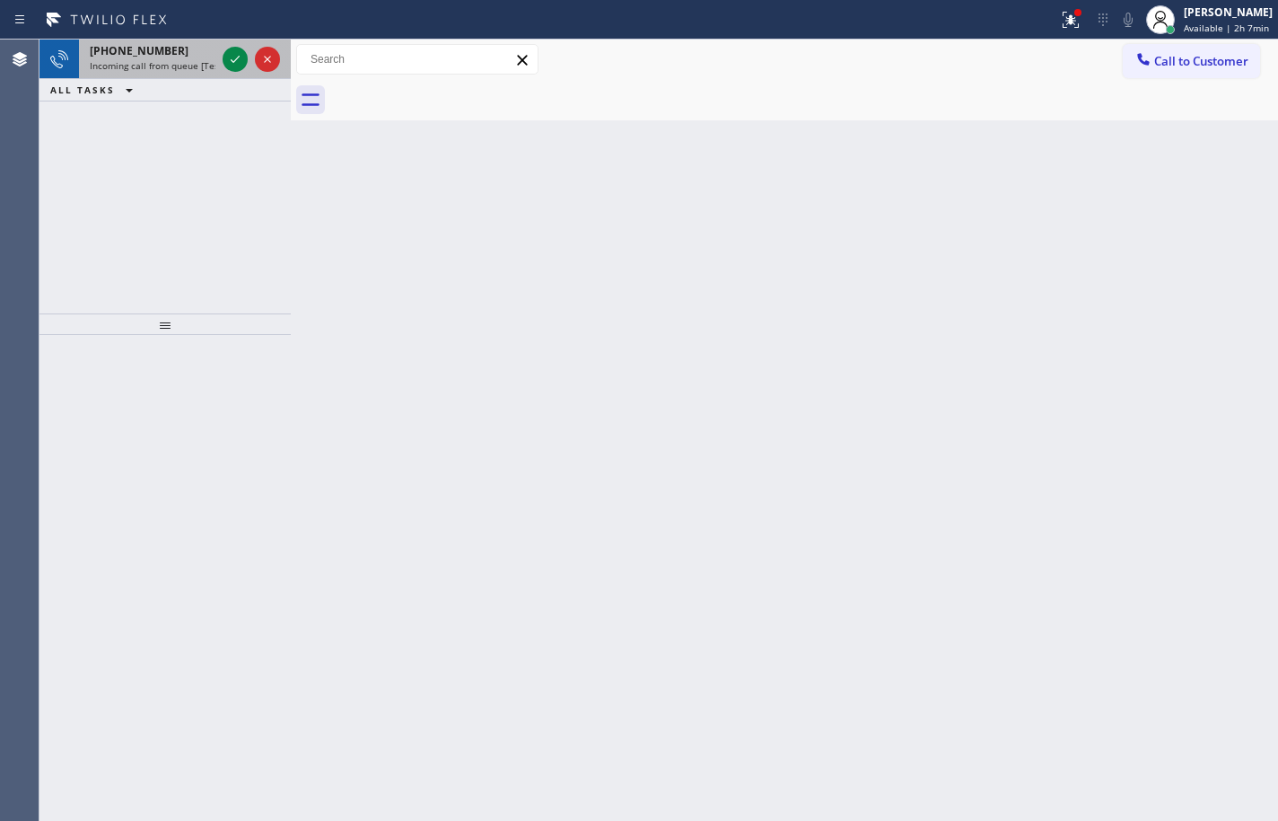
click at [161, 66] on span "Incoming call from queue [Test] All" at bounding box center [164, 65] width 149 height 13
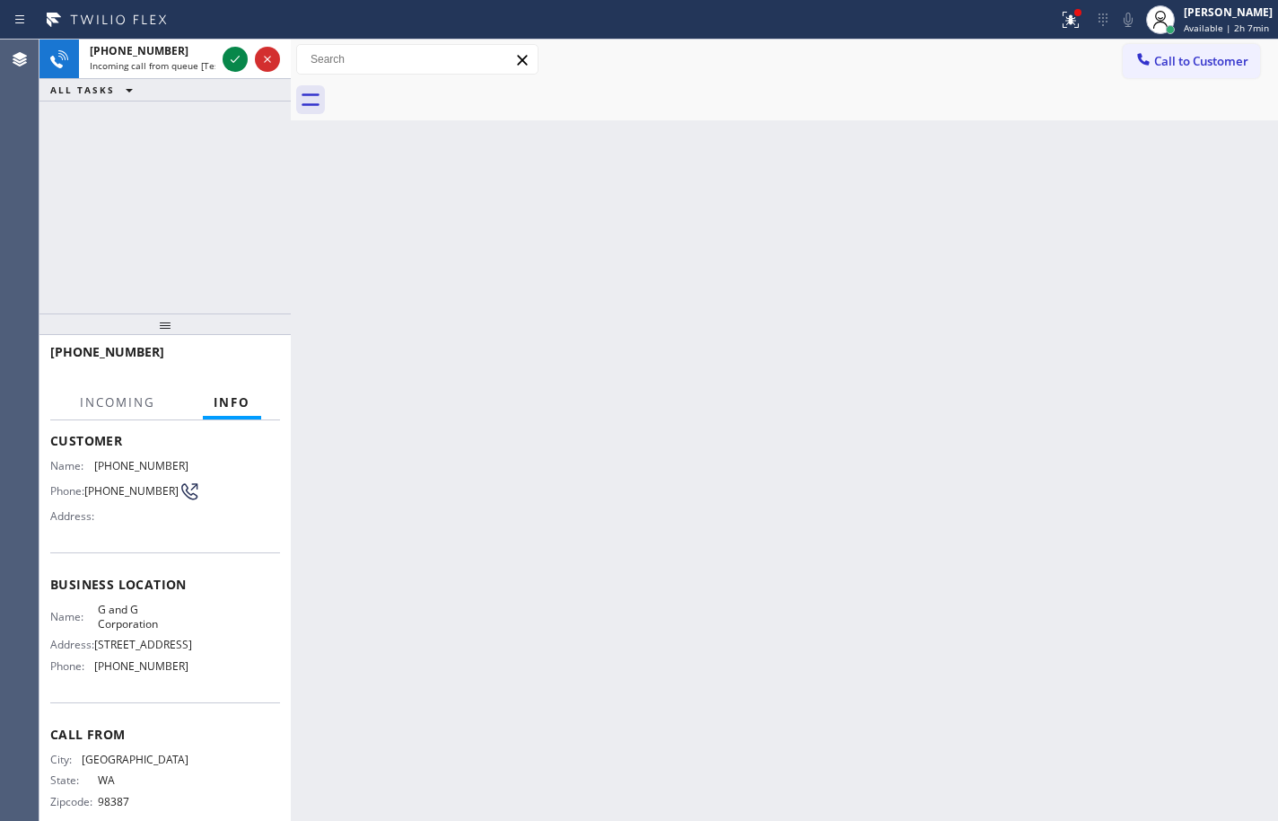
scroll to position [164, 0]
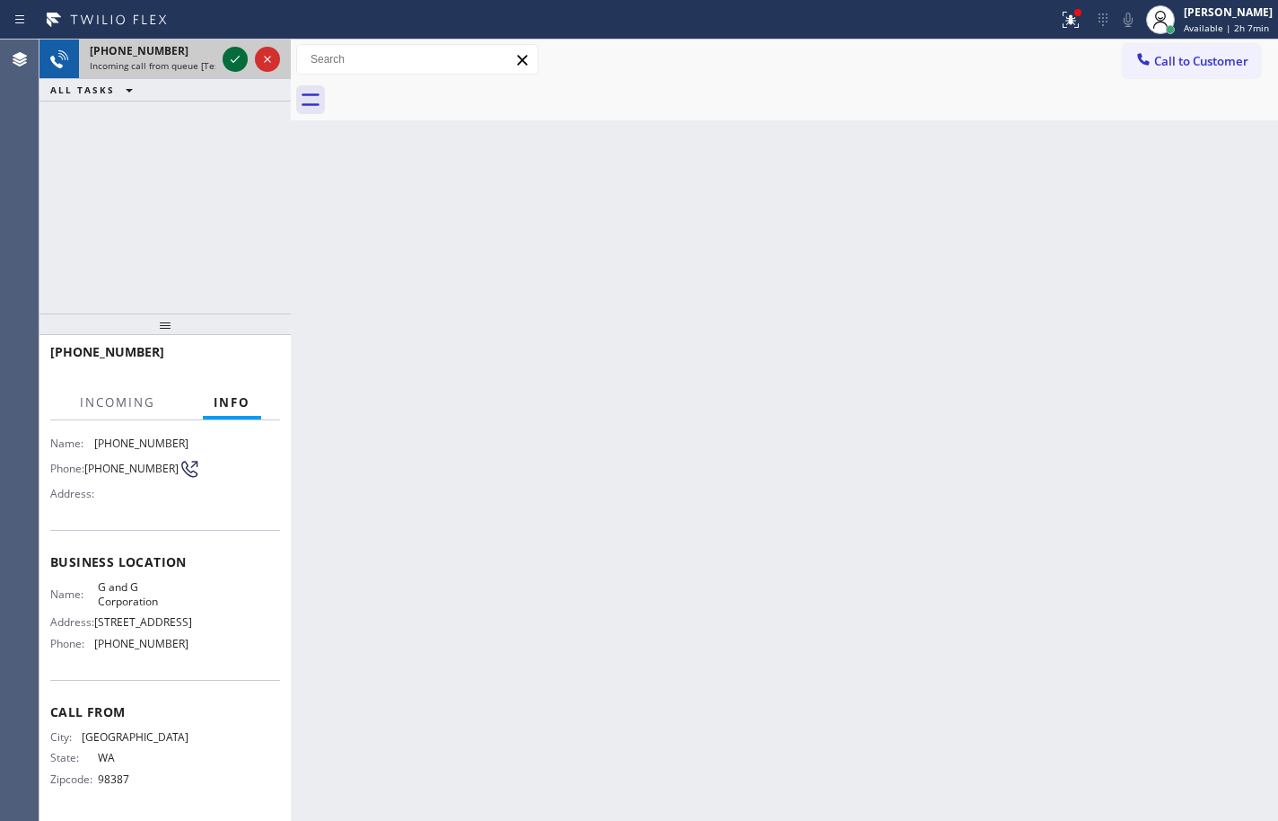
click at [238, 58] on icon at bounding box center [235, 59] width 9 height 7
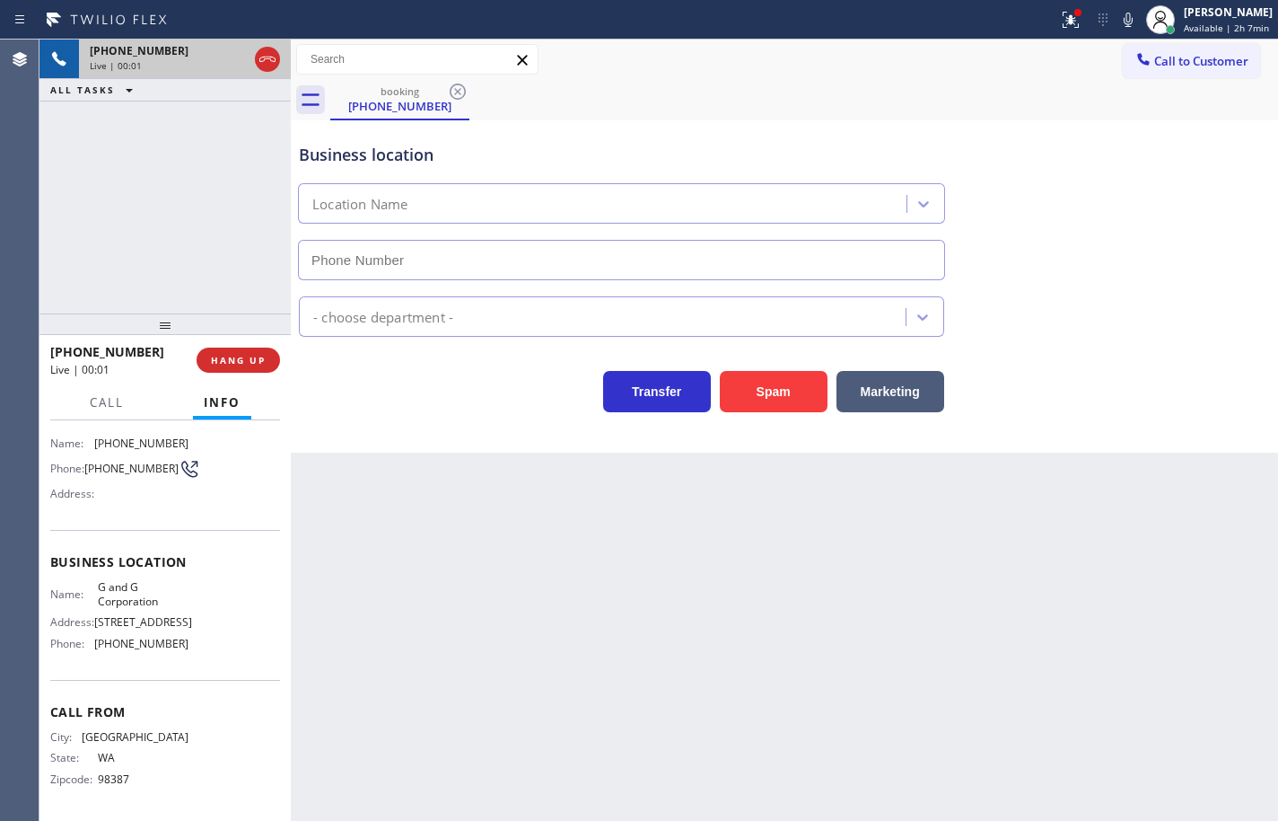
type input "[PHONE_NUMBER]"
click at [254, 351] on button "HANG UP" at bounding box center [238, 359] width 83 height 25
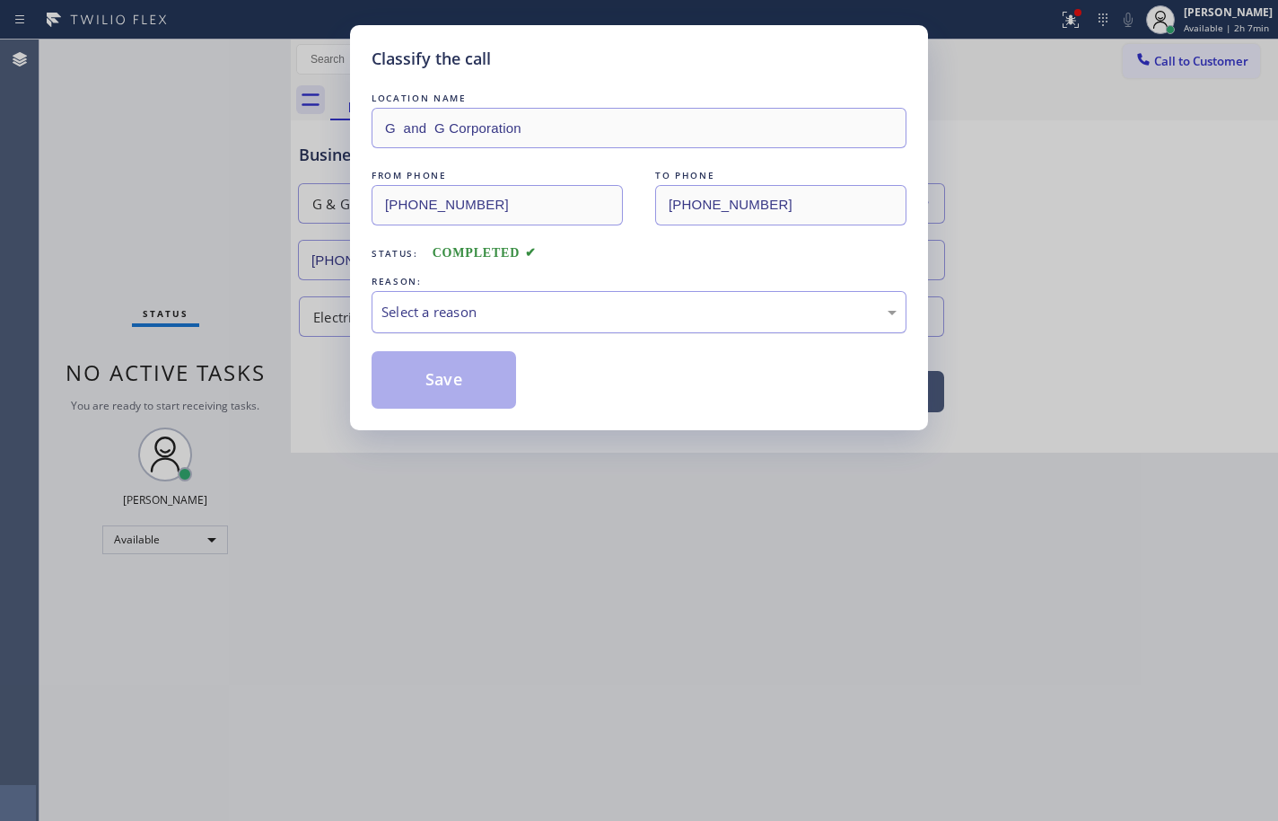
click at [467, 299] on div "Select a reason" at bounding box center [639, 312] width 535 height 42
click at [478, 374] on button "Save" at bounding box center [444, 379] width 145 height 57
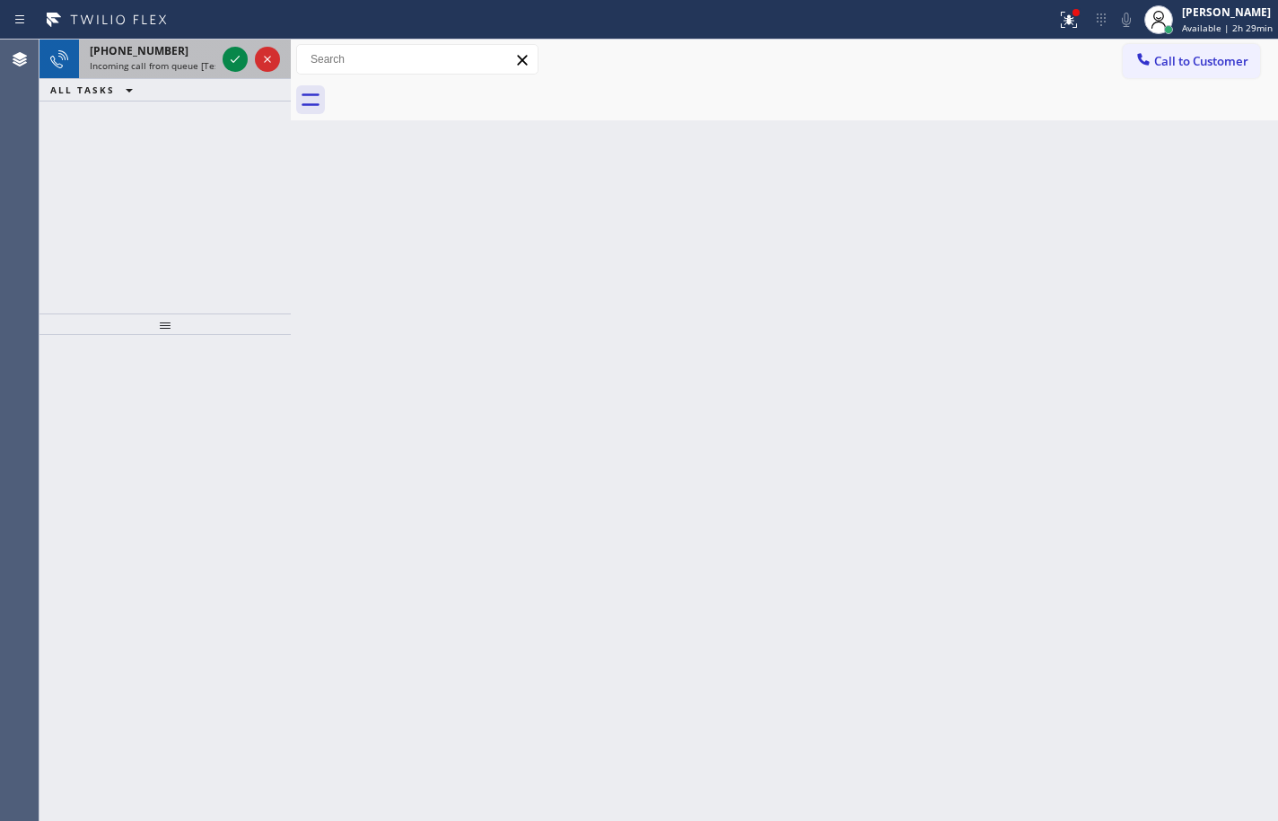
drag, startPoint x: 182, startPoint y: 64, endPoint x: 192, endPoint y: 65, distance: 9.9
click at [182, 64] on span "Incoming call from queue [Test] All" at bounding box center [164, 65] width 149 height 13
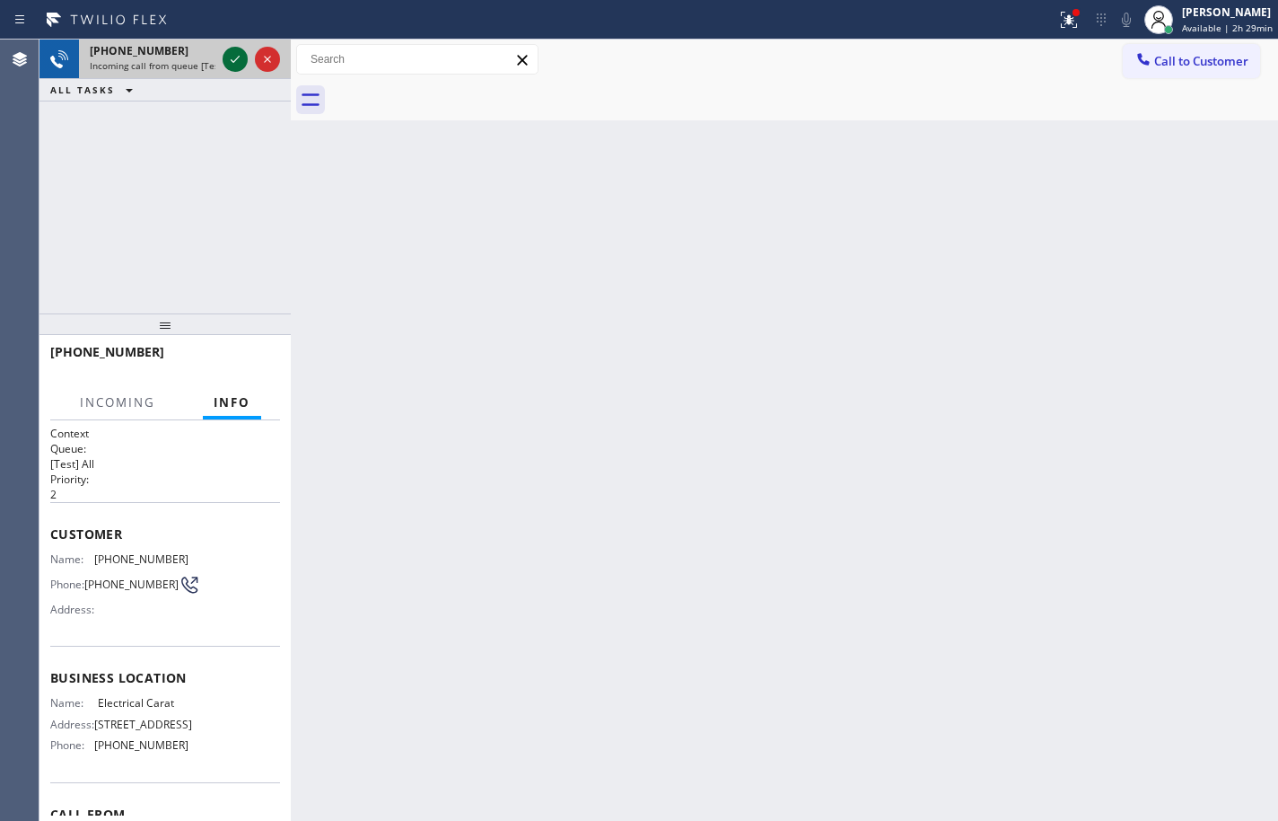
click at [243, 60] on icon at bounding box center [235, 59] width 22 height 22
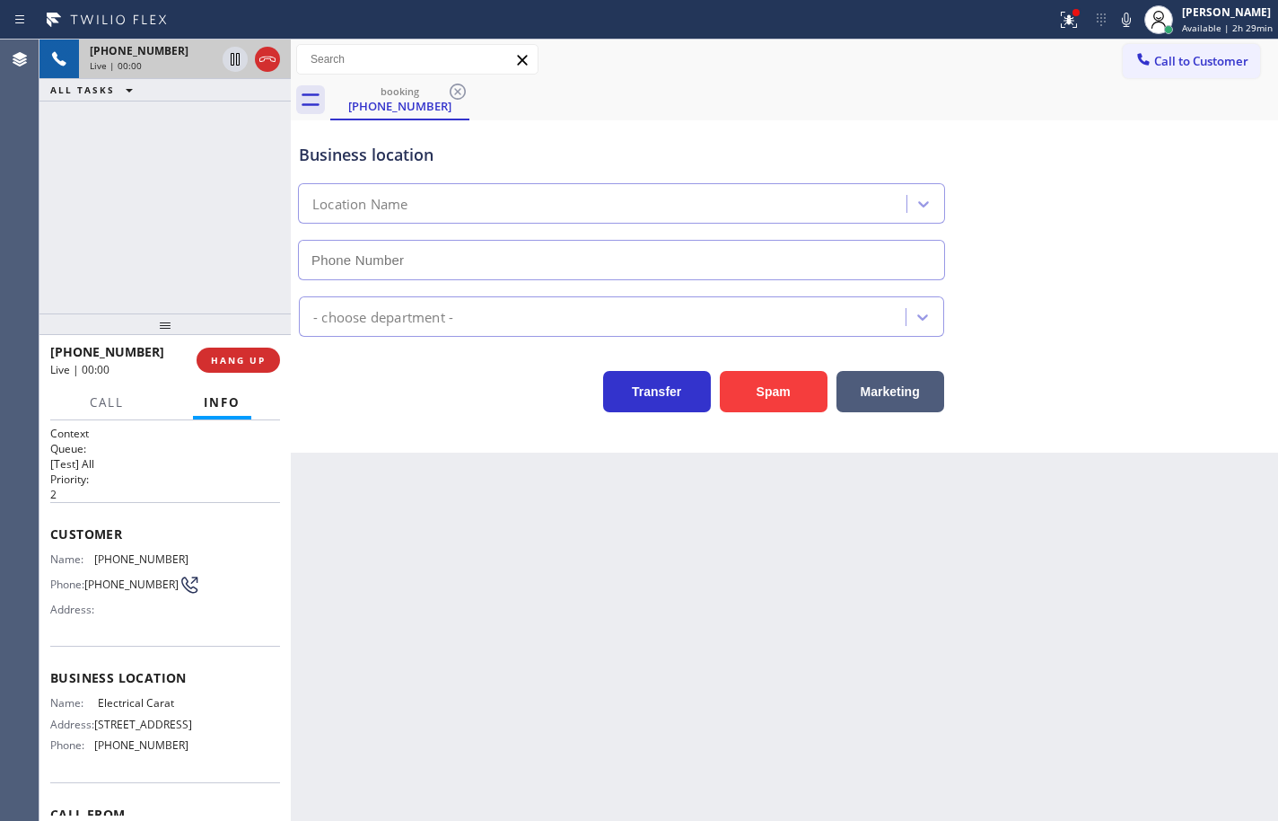
type input "[PHONE_NUMBER]"
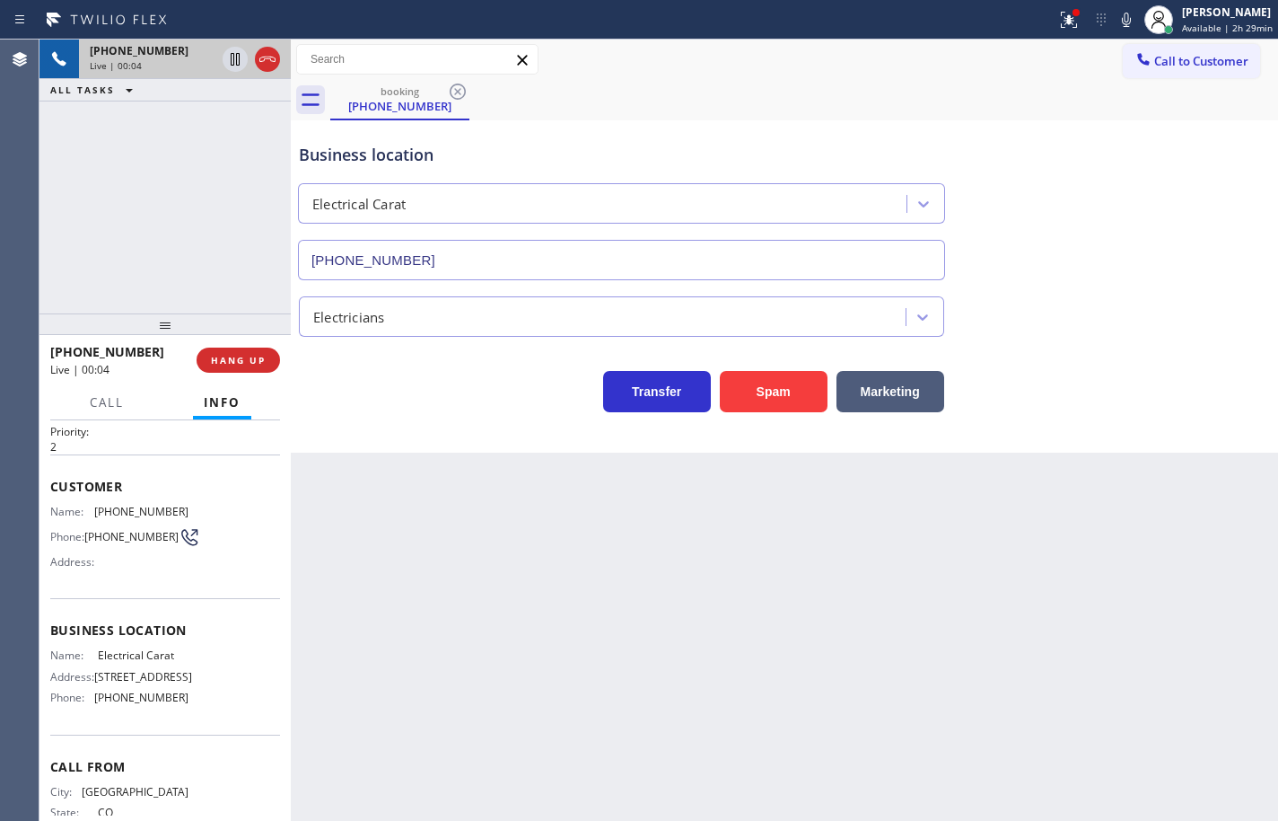
scroll to position [19, 0]
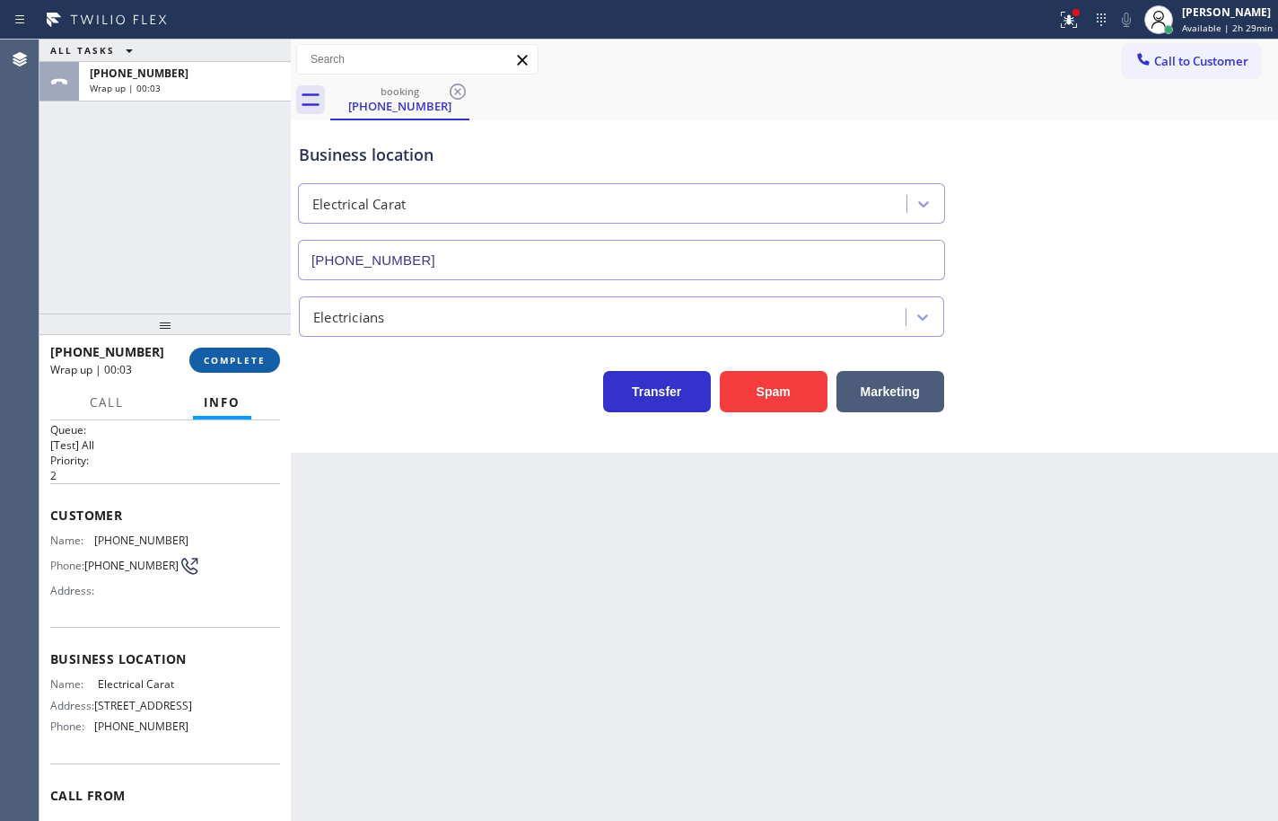
click at [256, 357] on span "COMPLETE" at bounding box center [235, 360] width 62 height 13
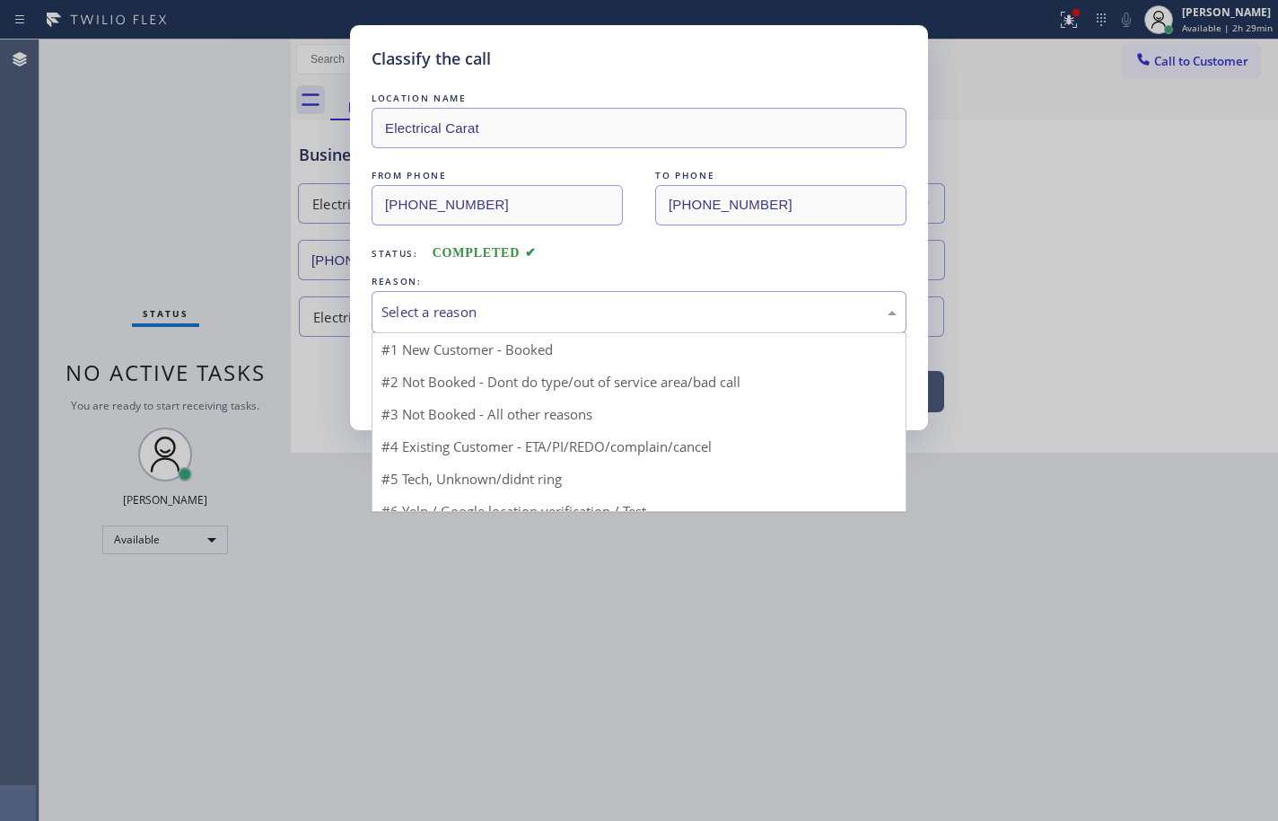
drag, startPoint x: 463, startPoint y: 320, endPoint x: 504, endPoint y: 452, distance: 138.0
click at [464, 320] on div "Select a reason" at bounding box center [639, 312] width 515 height 21
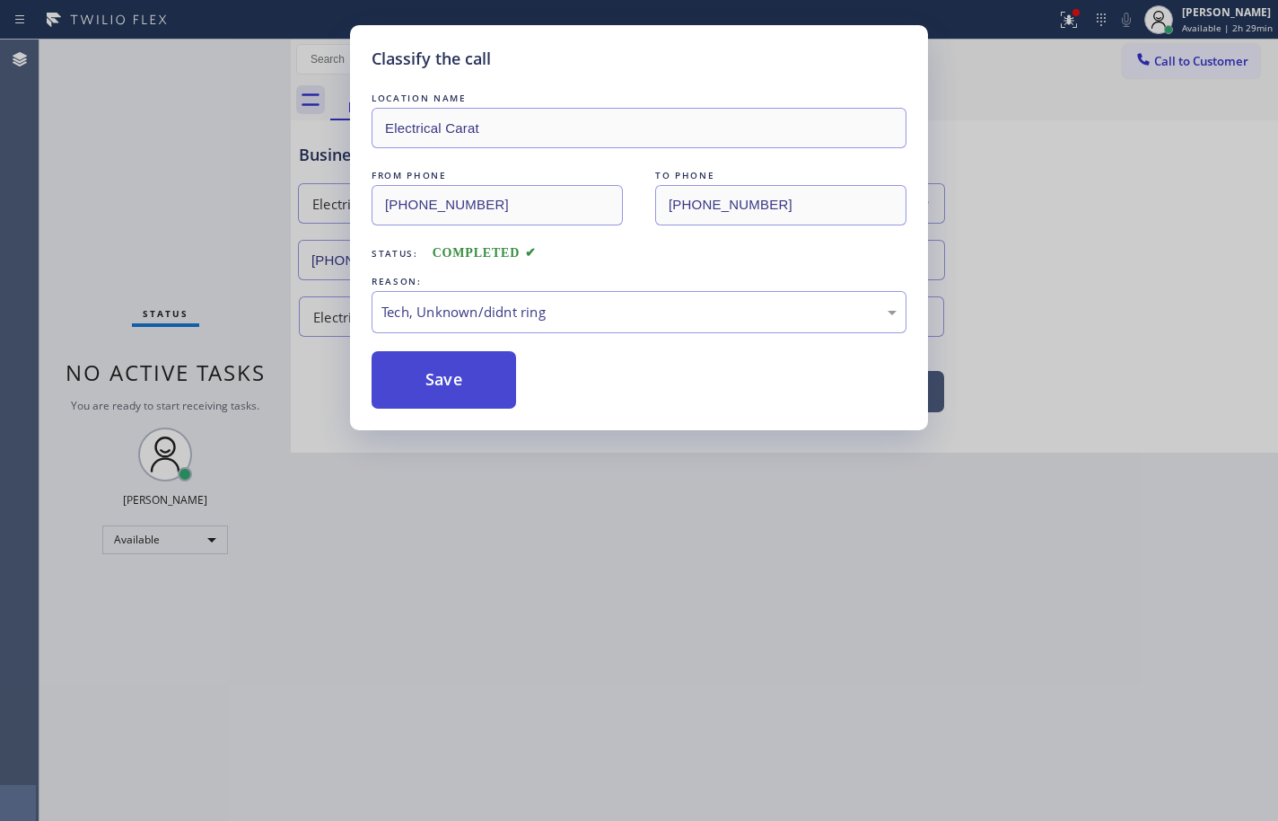
click at [476, 378] on button "Save" at bounding box center [444, 379] width 145 height 57
